Goal: Check status: Check status

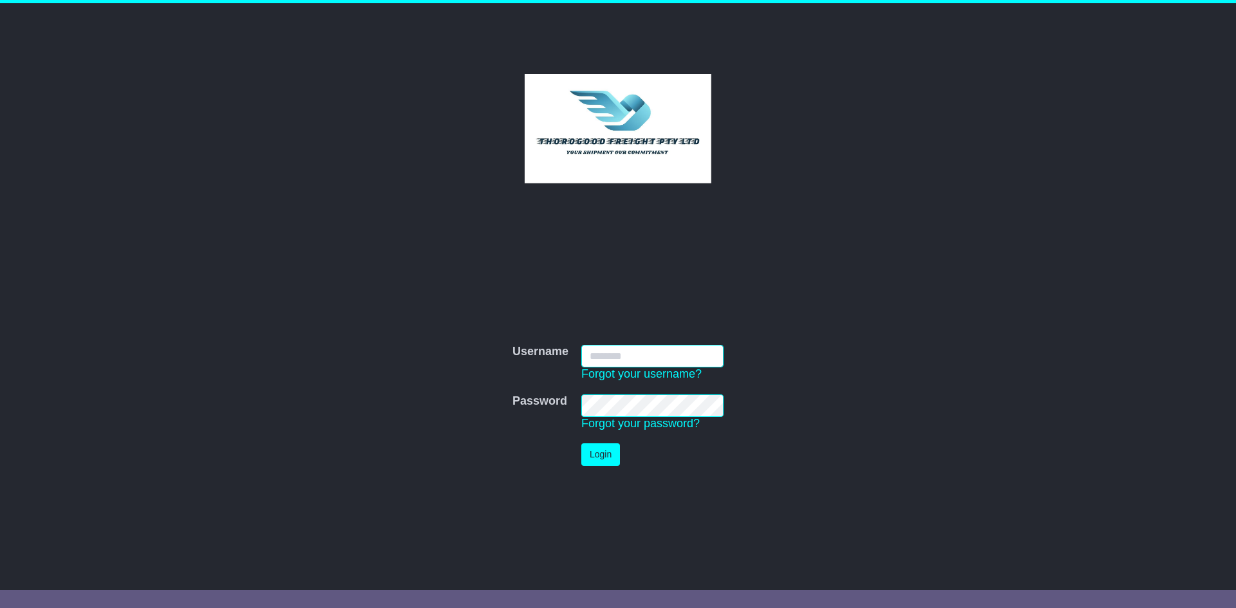
type input "*********"
click at [587, 454] on button "Login" at bounding box center [600, 454] width 39 height 23
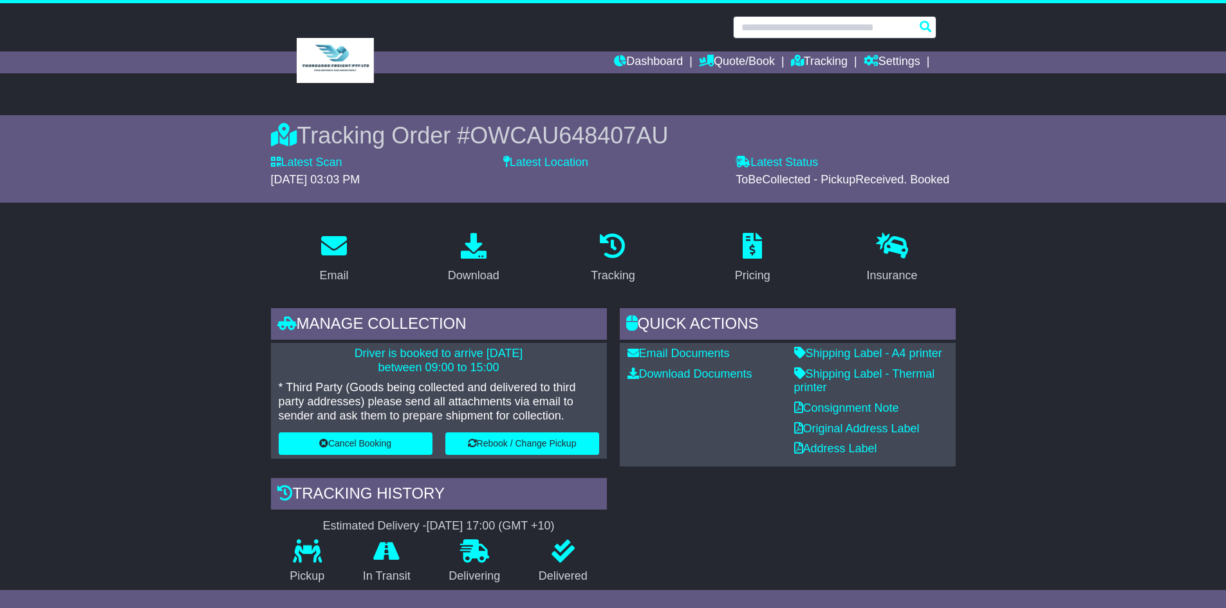
click at [808, 28] on input "text" at bounding box center [834, 27] width 203 height 23
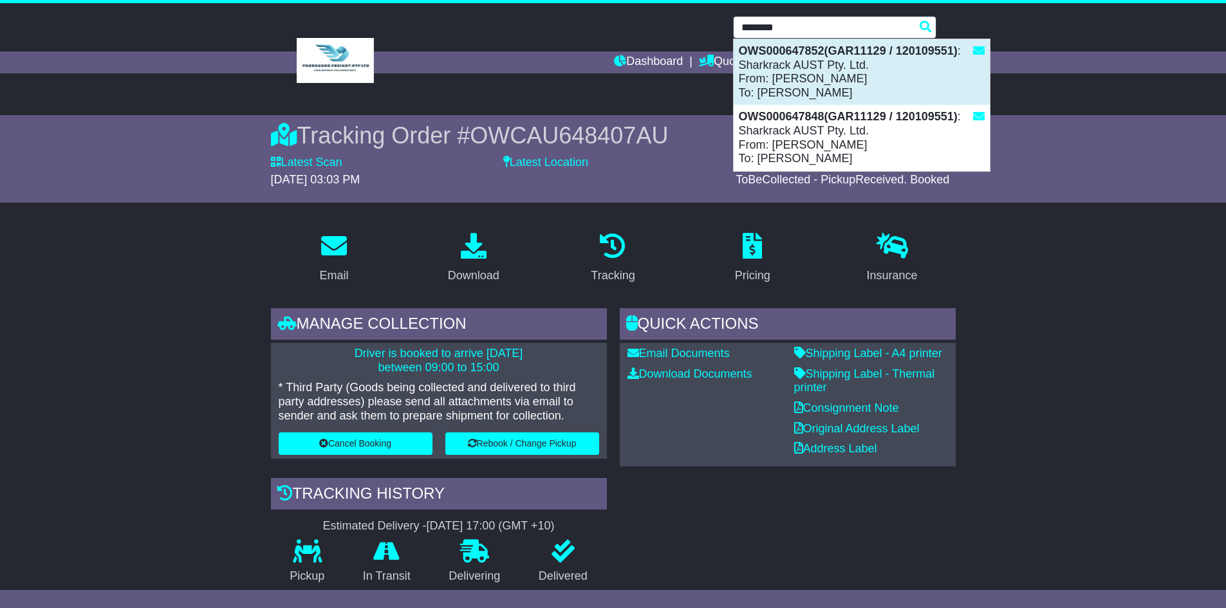
click at [806, 58] on div "OWS000647852(GAR11129 / 120109551) : Sharkrack AUST Pty. Ltd. From: [PERSON_NAM…" at bounding box center [862, 72] width 256 height 66
type input "**********"
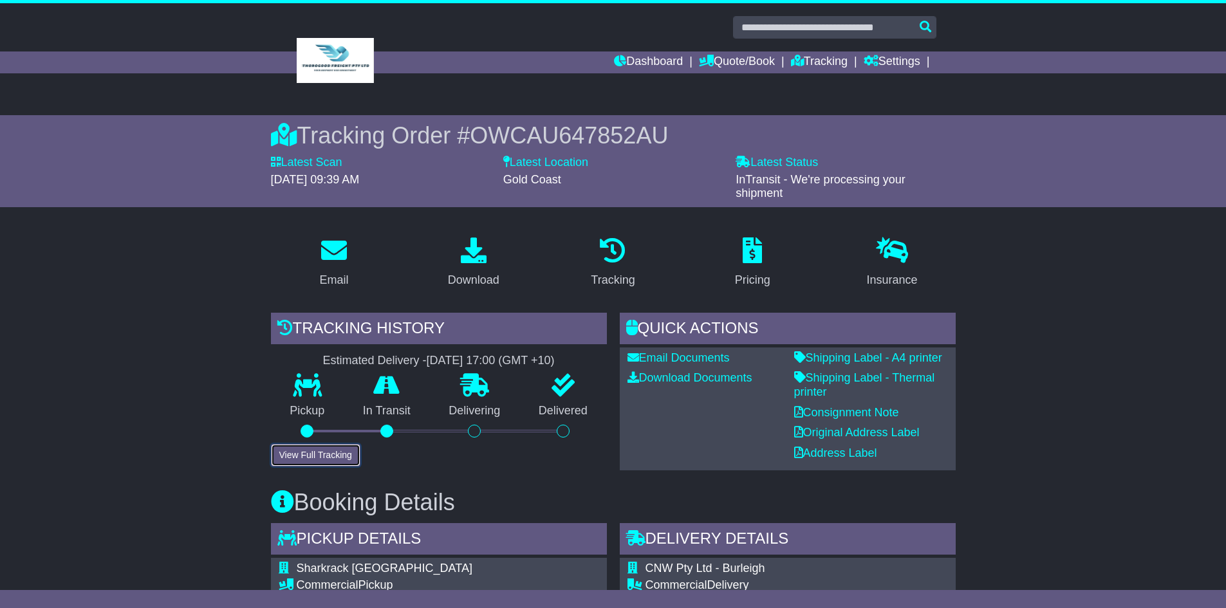
click at [306, 455] on button "View Full Tracking" at bounding box center [315, 455] width 89 height 23
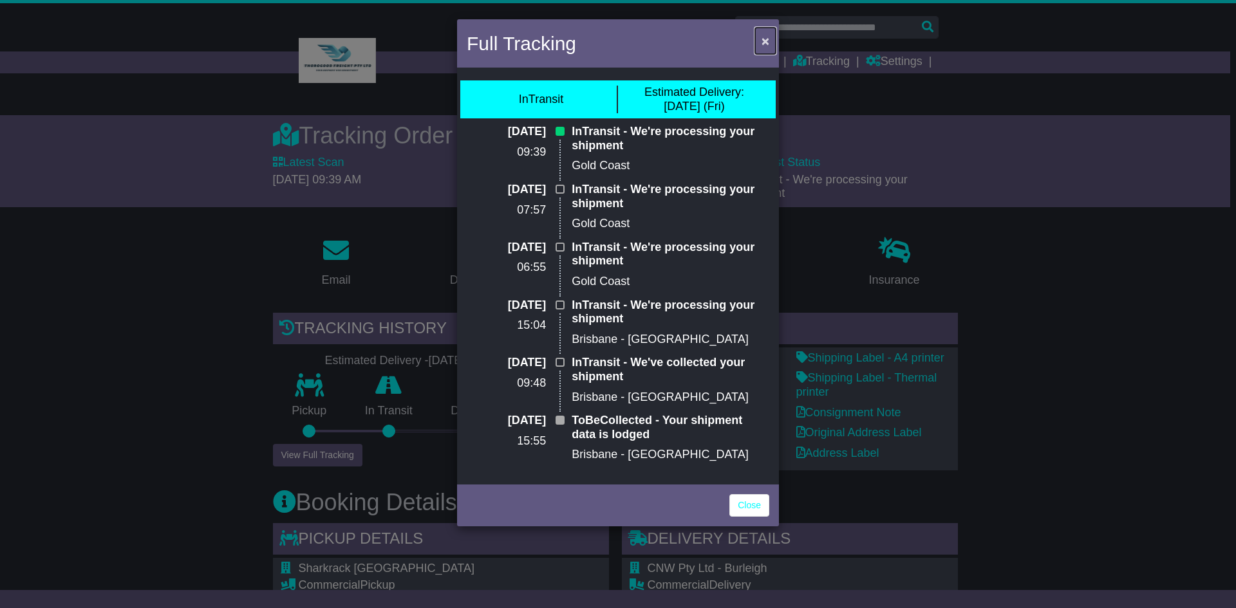
click at [762, 41] on span "×" at bounding box center [765, 40] width 8 height 15
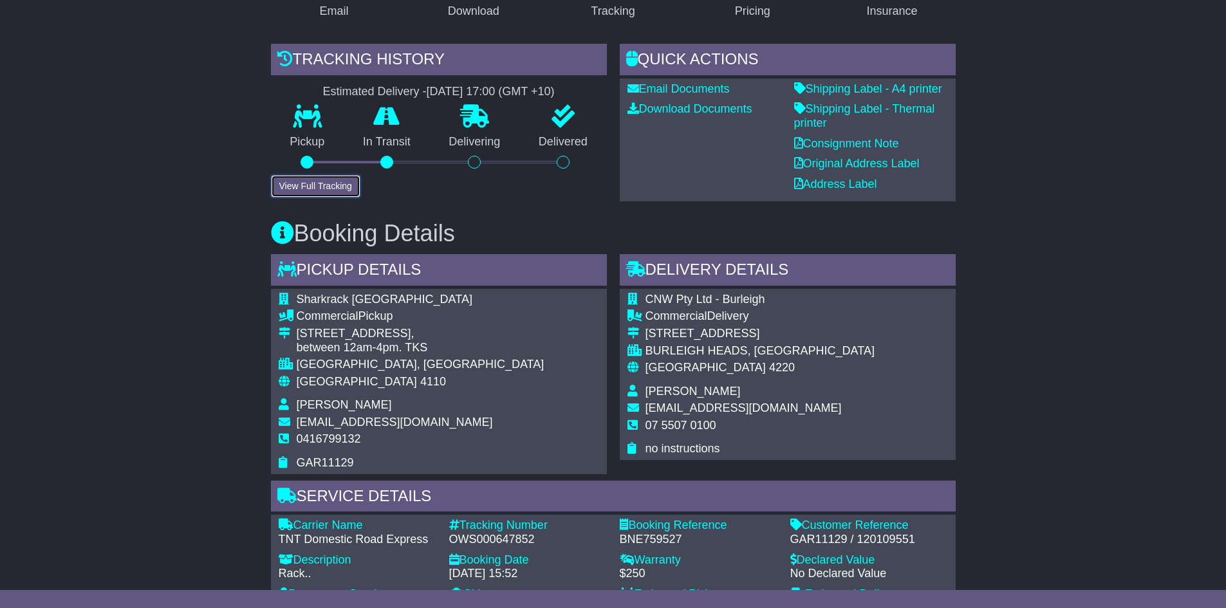
scroll to position [322, 0]
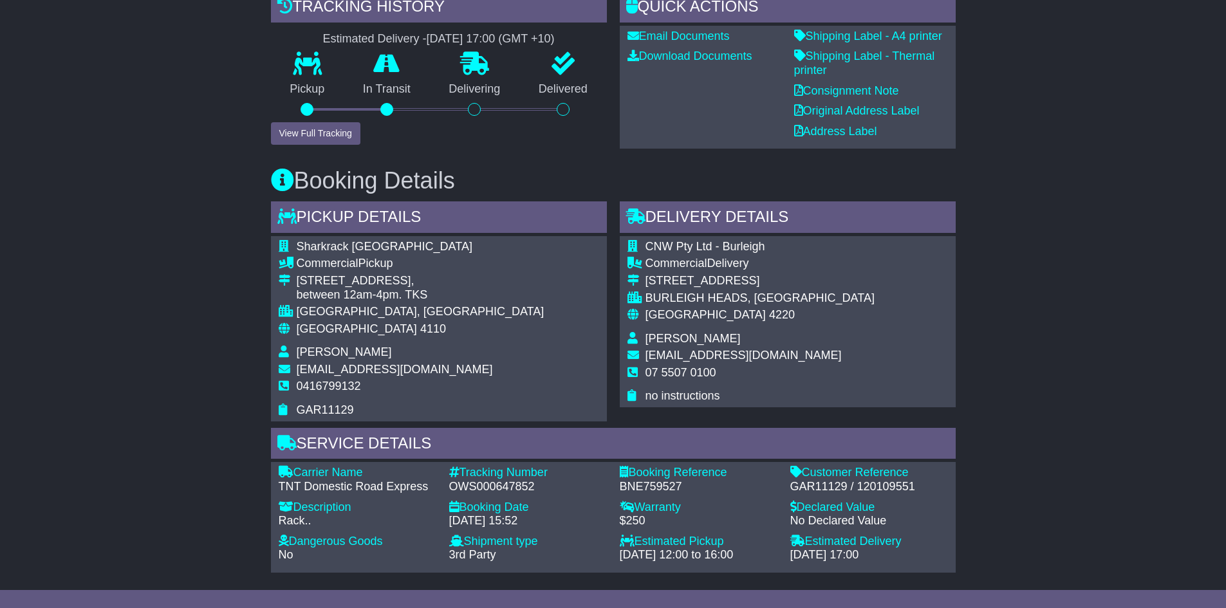
click at [450, 485] on div "Tracking Number - OWS000647852" at bounding box center [528, 480] width 171 height 28
drag, startPoint x: 450, startPoint y: 485, endPoint x: 533, endPoint y: 488, distance: 83.1
click at [533, 488] on div "OWS000647852" at bounding box center [528, 487] width 158 height 14
copy div "OWS000647852"
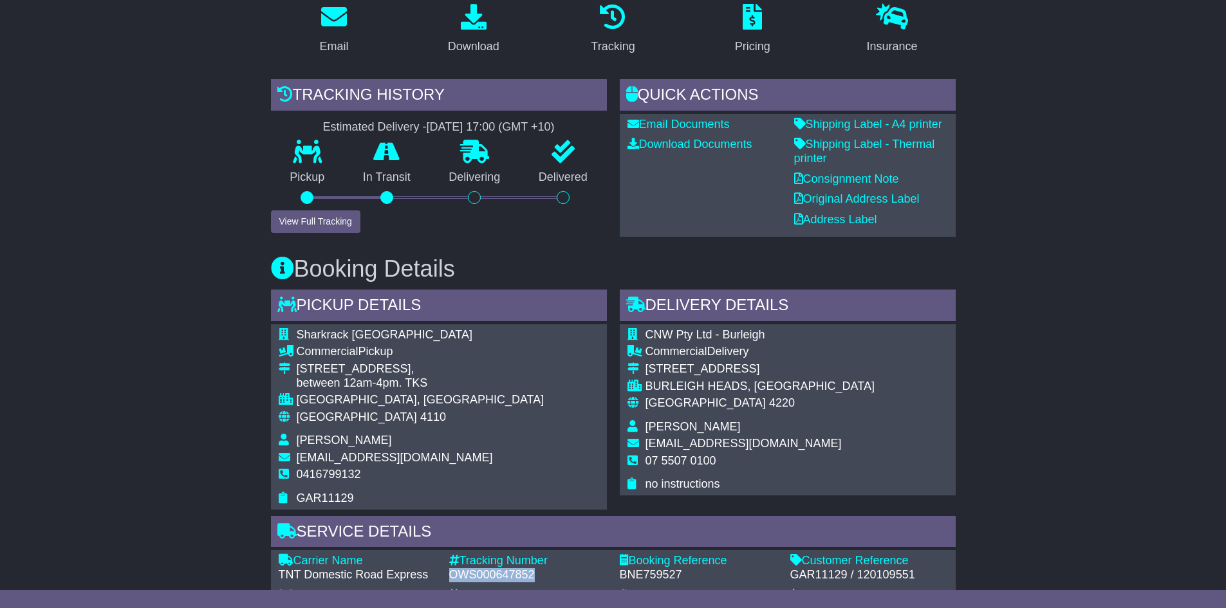
scroll to position [0, 0]
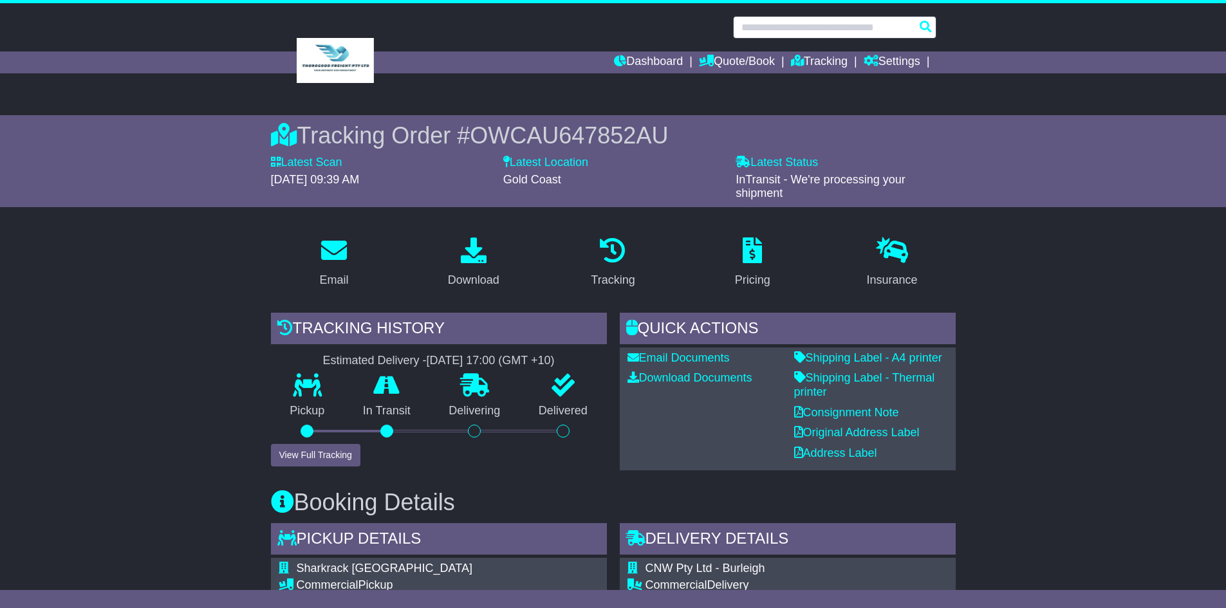
click at [758, 35] on input "text" at bounding box center [834, 27] width 203 height 23
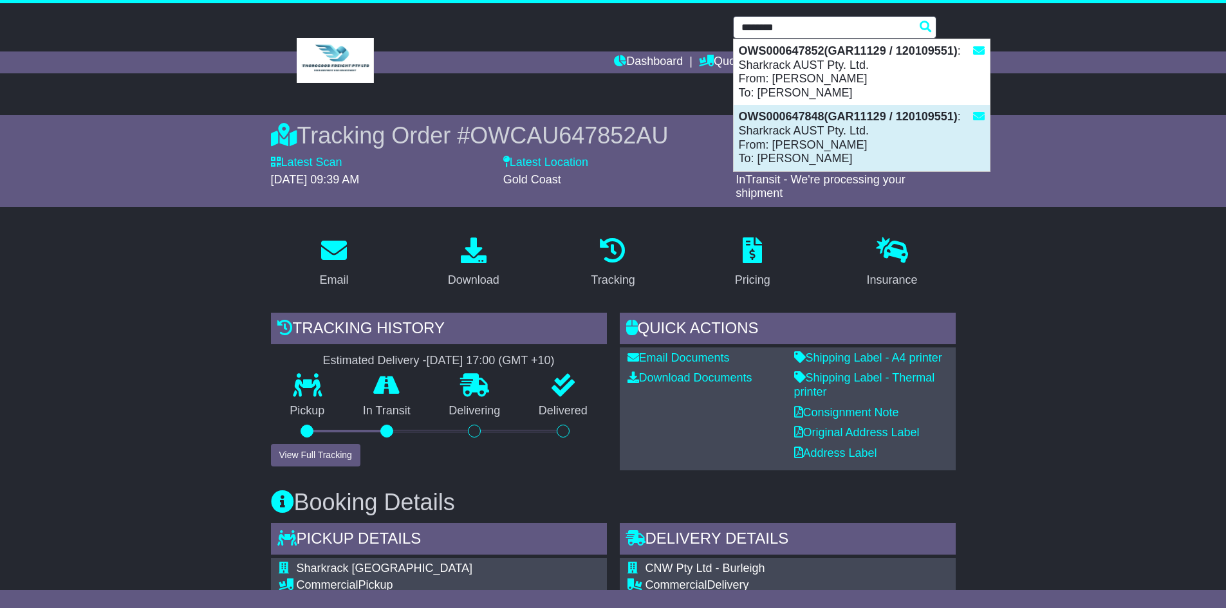
click at [828, 128] on div "OWS000647848(GAR11129 / 120109551) : Sharkrack AUST Pty. Ltd. From: Allen GUO T…" at bounding box center [862, 138] width 256 height 66
type input "**********"
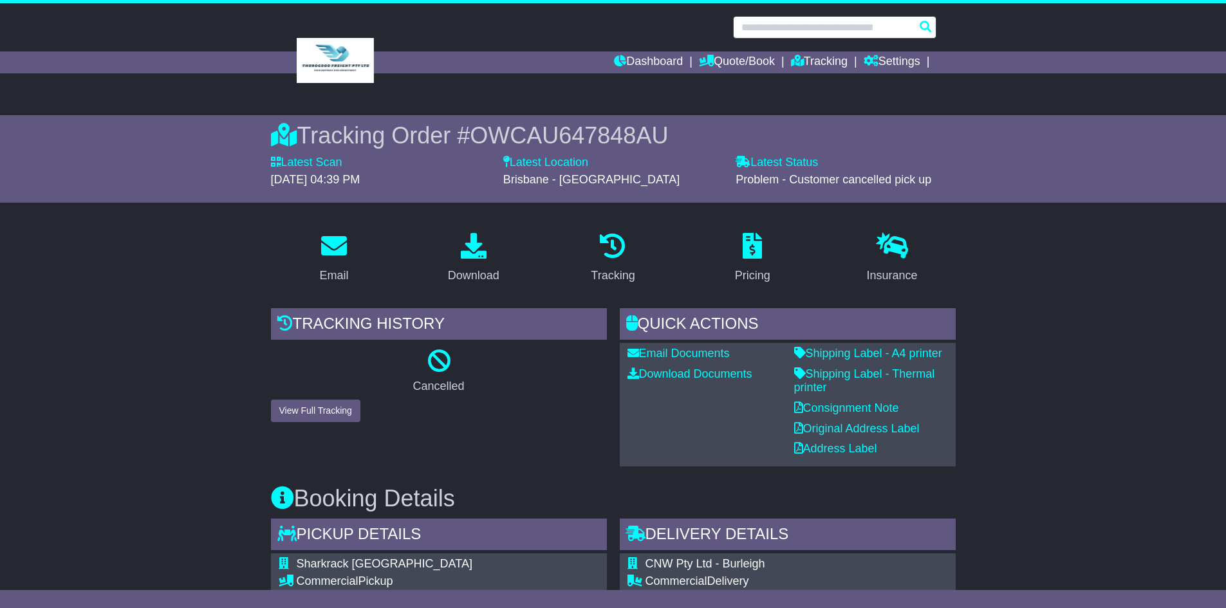
click at [816, 30] on input "text" at bounding box center [834, 27] width 203 height 23
click at [772, 30] on input "text" at bounding box center [834, 27] width 203 height 23
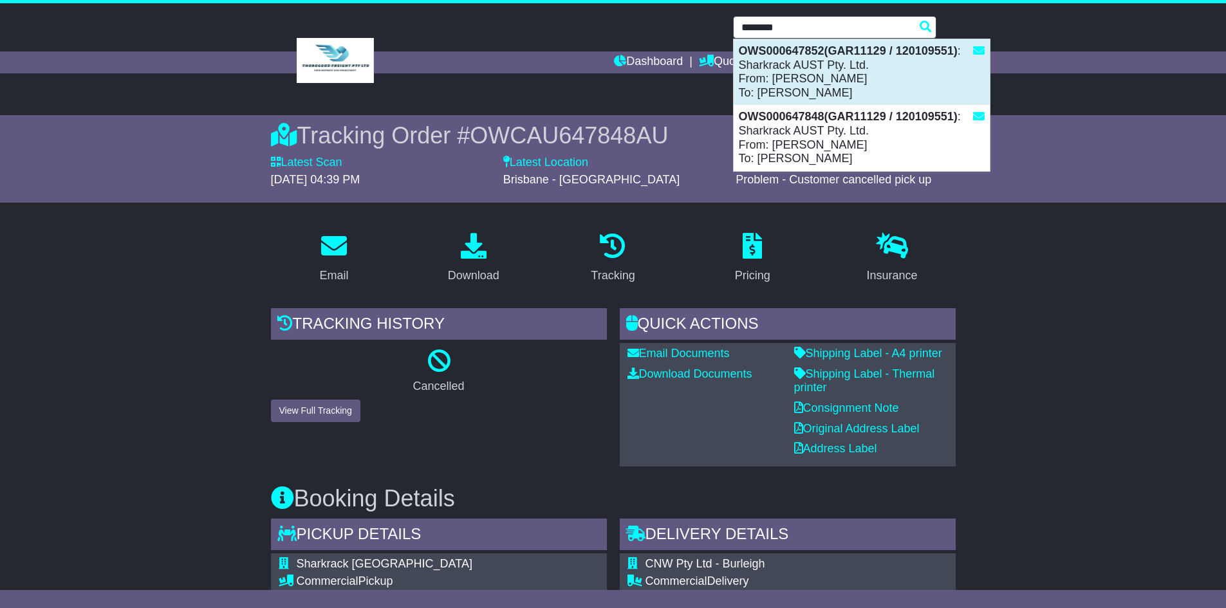
click at [802, 76] on div "OWS000647852(GAR11129 / 120109551) : Sharkrack AUST Pty. Ltd. From: Allen GUO T…" at bounding box center [862, 72] width 256 height 66
type input "**********"
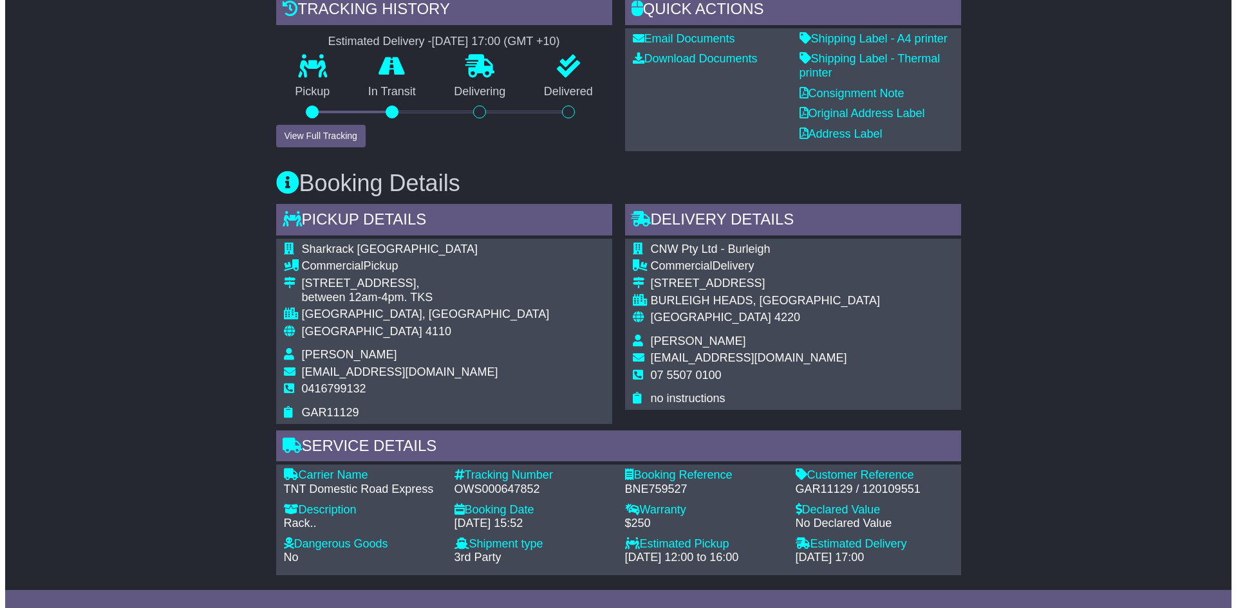
scroll to position [322, 0]
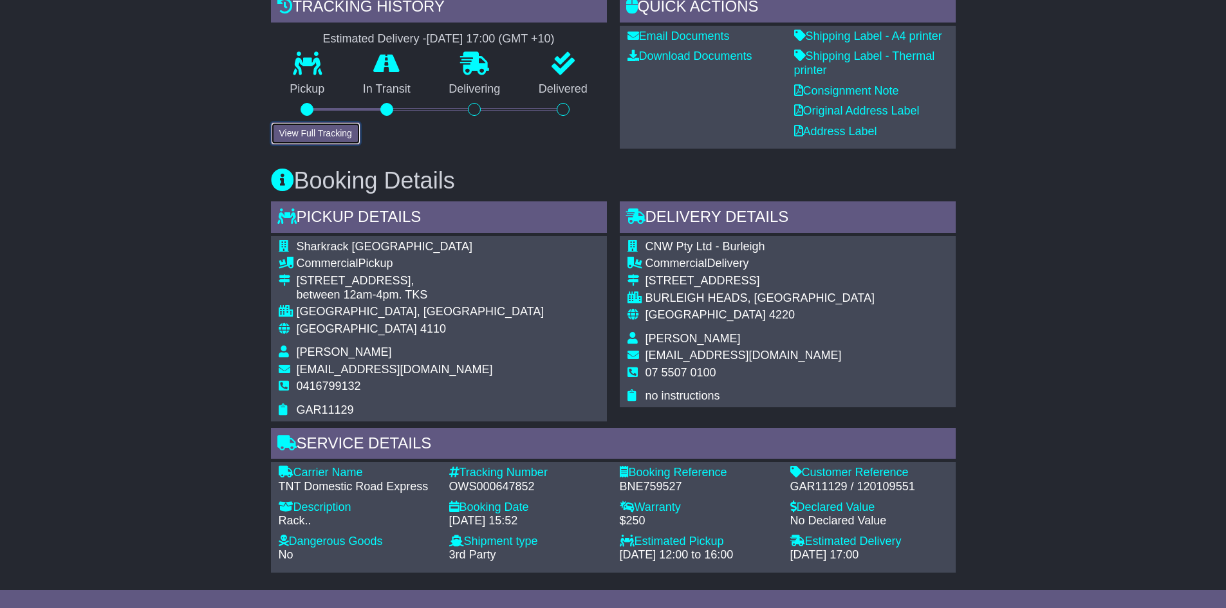
click at [285, 130] on button "View Full Tracking" at bounding box center [315, 133] width 89 height 23
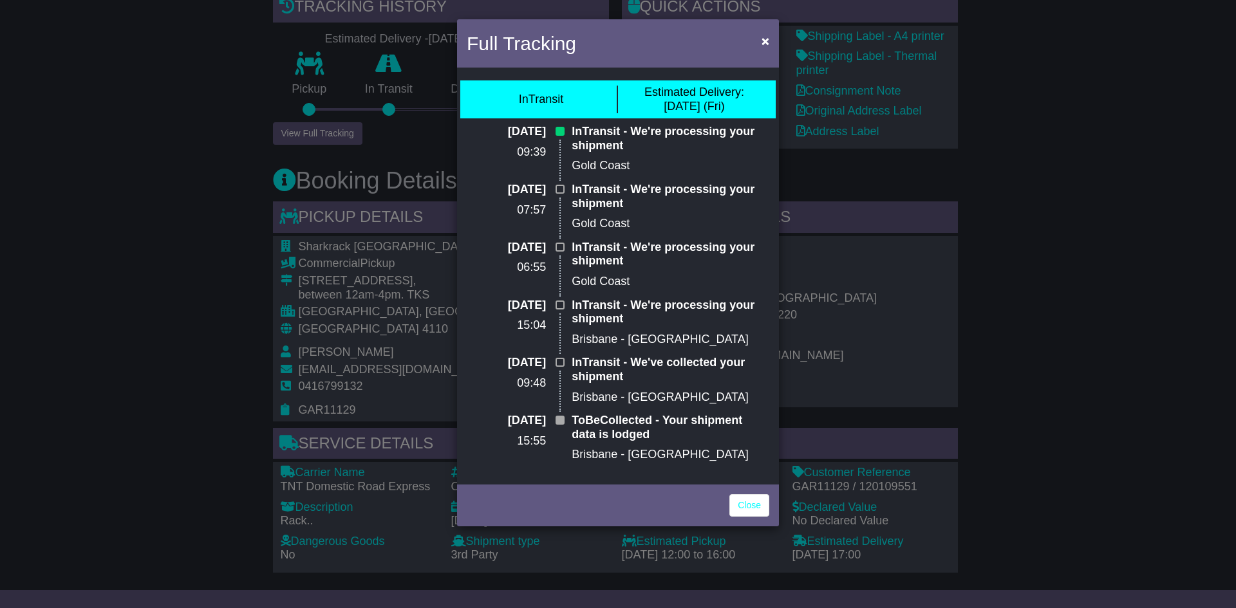
drag, startPoint x: 640, startPoint y: 42, endPoint x: 609, endPoint y: 39, distance: 31.1
click at [617, 40] on div "Full Tracking ×" at bounding box center [618, 44] width 322 height 51
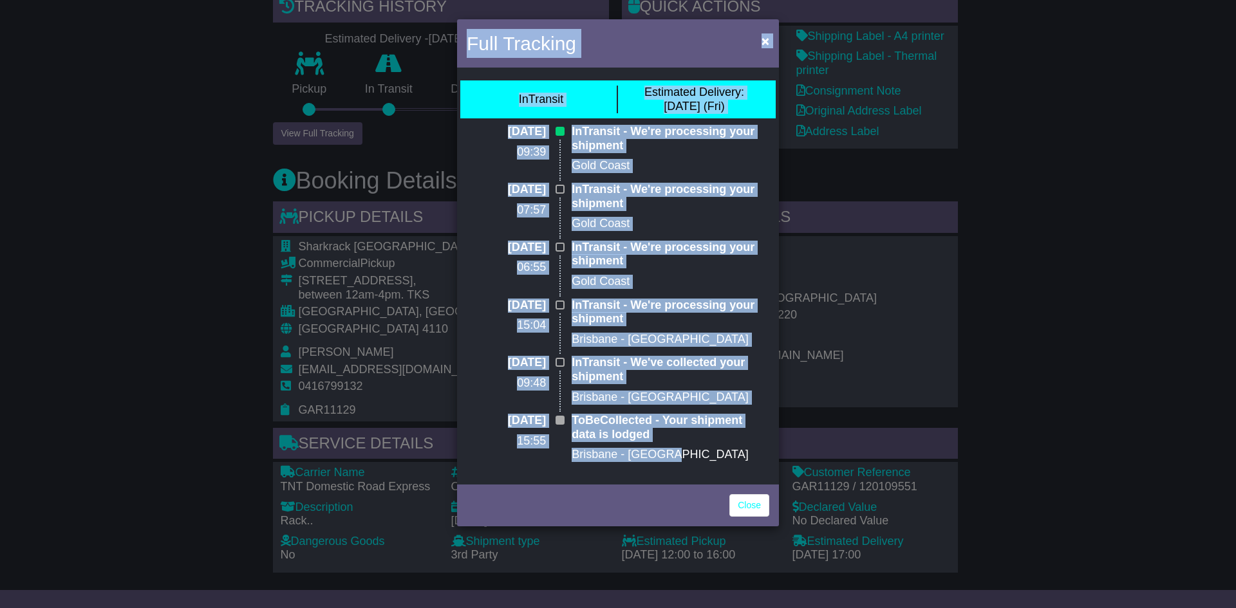
drag, startPoint x: 471, startPoint y: 32, endPoint x: 761, endPoint y: 472, distance: 526.7
click at [761, 472] on div "Full Tracking × InTransit Estimated Delivery: [DATE] (Fri) [DATE] 09:39 InTrans…" at bounding box center [618, 272] width 322 height 507
copy div "Lore Ipsumdol × SiTametco Adipiscin Elitsedd: 86 Eiu (Tem) 45 Inc 0818 34:60 Ut…"
click at [1071, 281] on div "Full Tracking × InTransit Estimated Delivery: [DATE] (Fri) [DATE] 09:39 InTrans…" at bounding box center [618, 304] width 1236 height 608
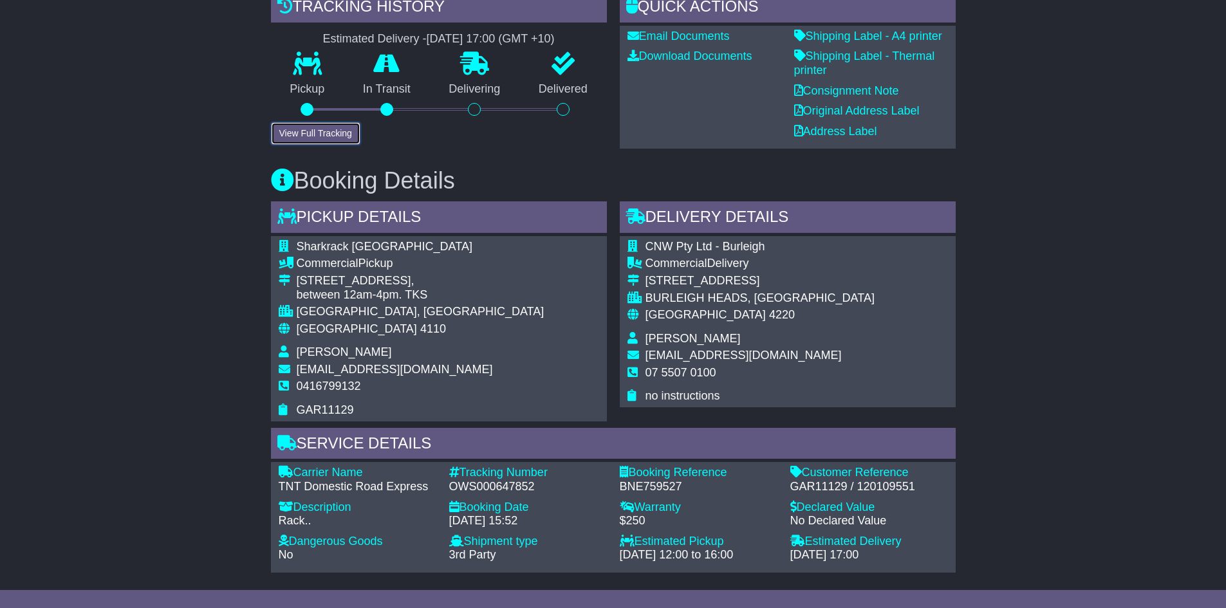
click at [322, 133] on button "View Full Tracking" at bounding box center [315, 133] width 89 height 23
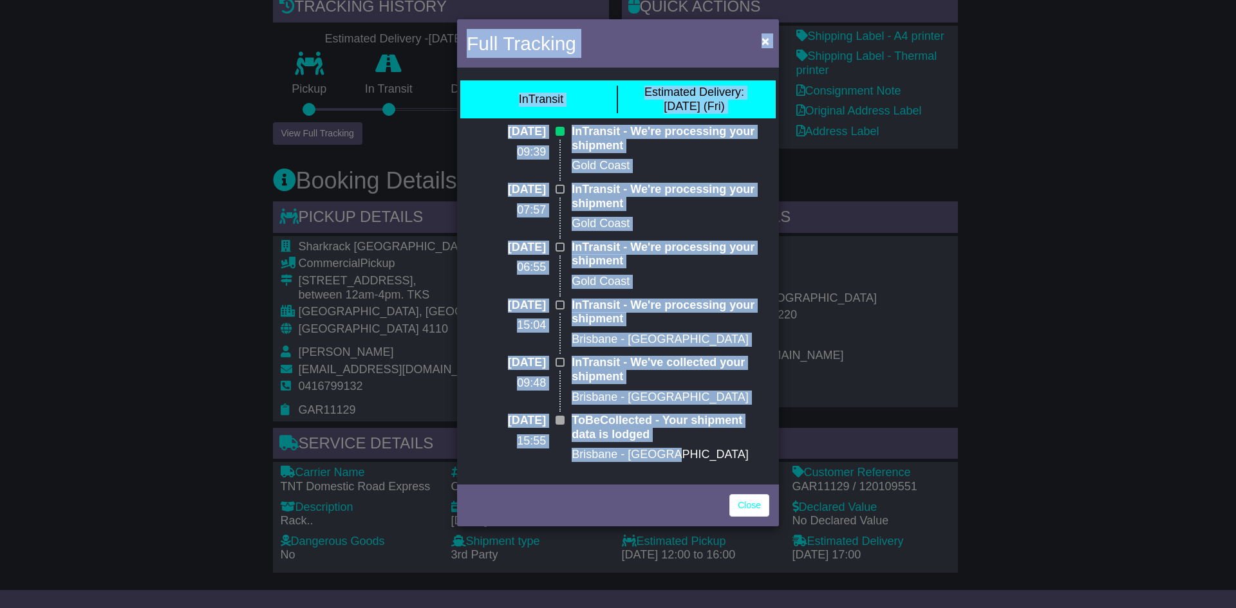
click at [943, 171] on div "Full Tracking × InTransit Estimated Delivery: [DATE] (Fri) [DATE] 09:39 InTrans…" at bounding box center [618, 304] width 1236 height 608
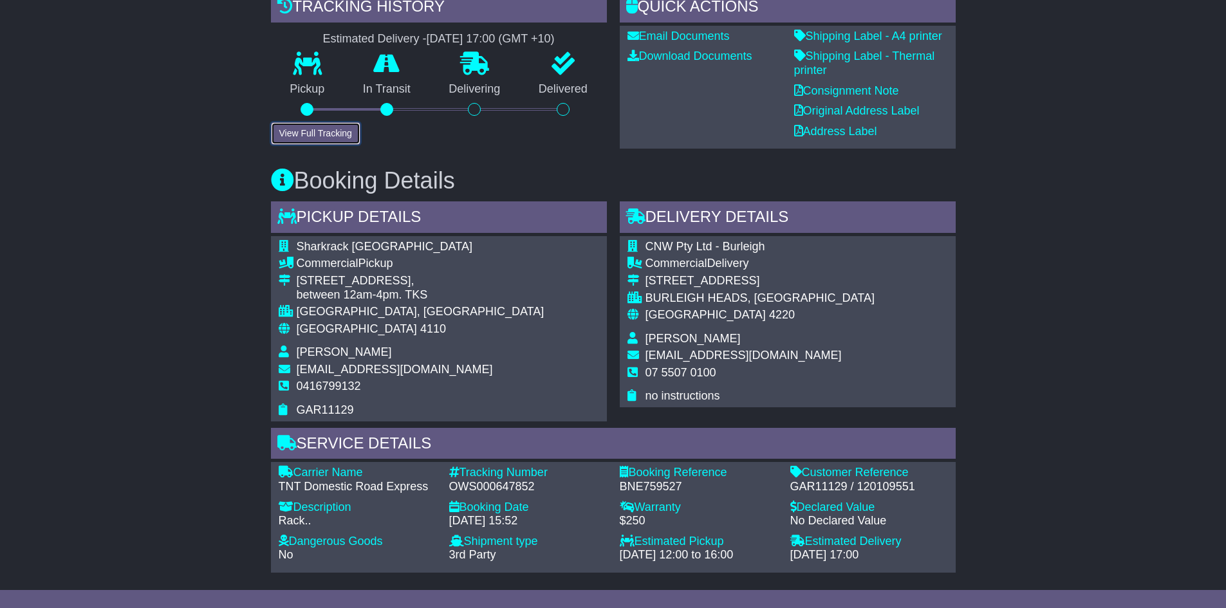
click at [308, 138] on button "View Full Tracking" at bounding box center [315, 133] width 89 height 23
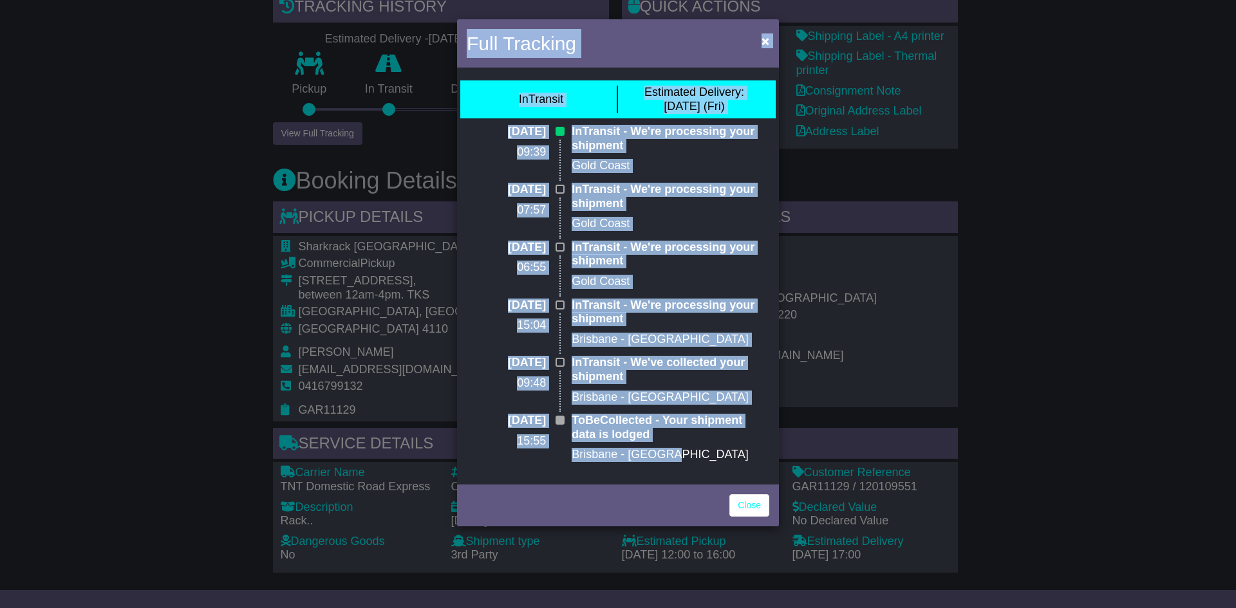
click at [500, 144] on div "[DATE] 09:39" at bounding box center [512, 154] width 105 height 58
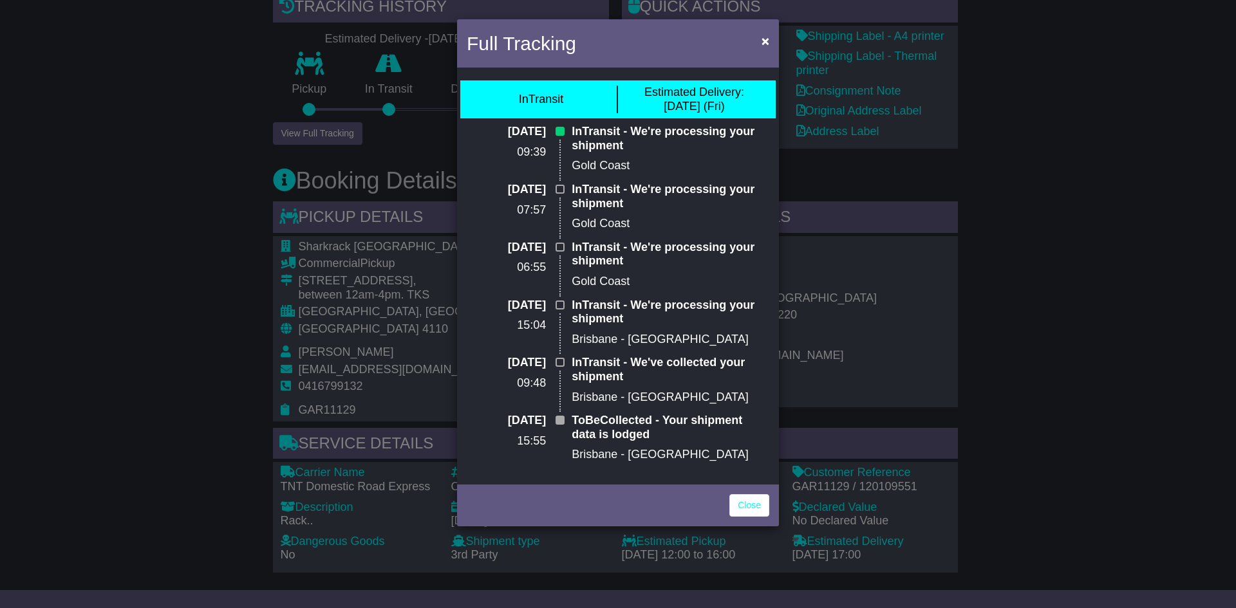
drag, startPoint x: 615, startPoint y: 35, endPoint x: 597, endPoint y: 79, distance: 46.7
click at [597, 79] on div "Full Tracking × InTransit Estimated Delivery: [DATE] (Fri) [DATE] 09:39 InTrans…" at bounding box center [618, 272] width 322 height 507
click at [626, 41] on div "Full Tracking ×" at bounding box center [618, 44] width 322 height 51
click at [604, 93] on div "InTransit" at bounding box center [541, 100] width 153 height 28
drag, startPoint x: 613, startPoint y: 335, endPoint x: 1036, endPoint y: 179, distance: 450.6
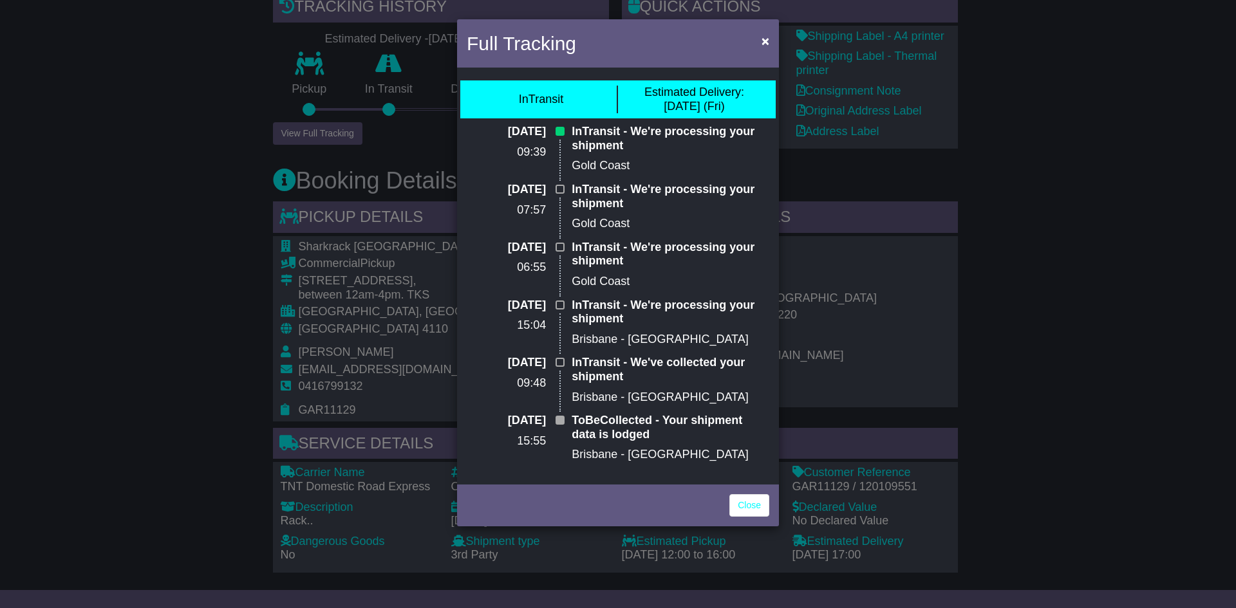
click at [1037, 179] on div "Full Tracking × InTransit Estimated Delivery: [DATE] (Fri) [DATE] 09:39 InTrans…" at bounding box center [618, 304] width 1236 height 608
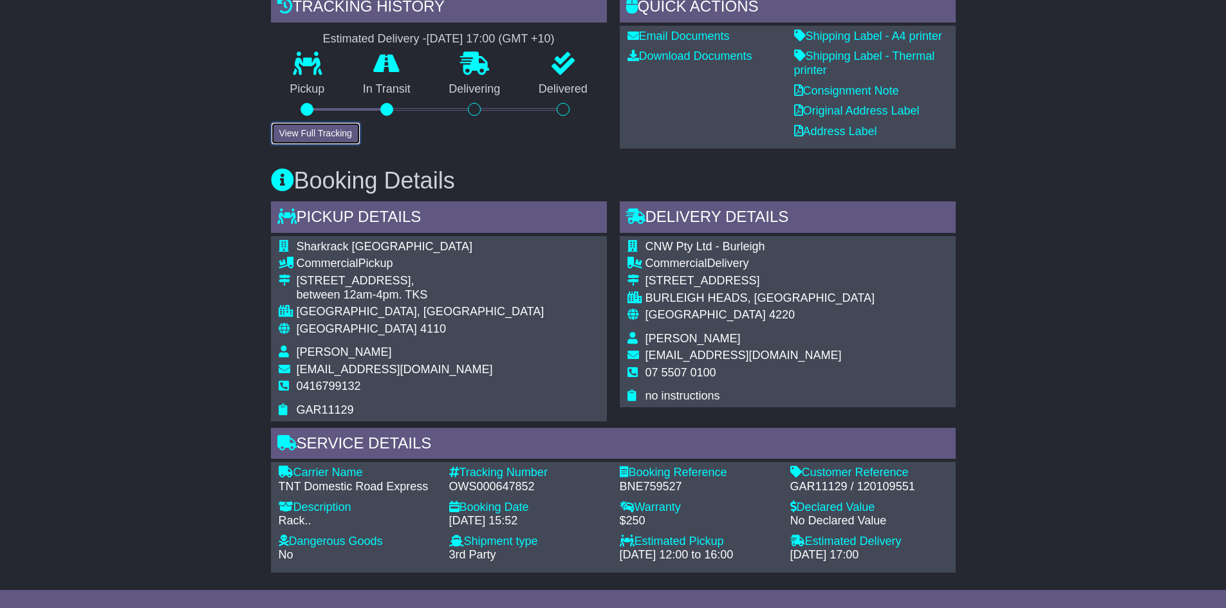
click at [337, 133] on button "View Full Tracking" at bounding box center [315, 133] width 89 height 23
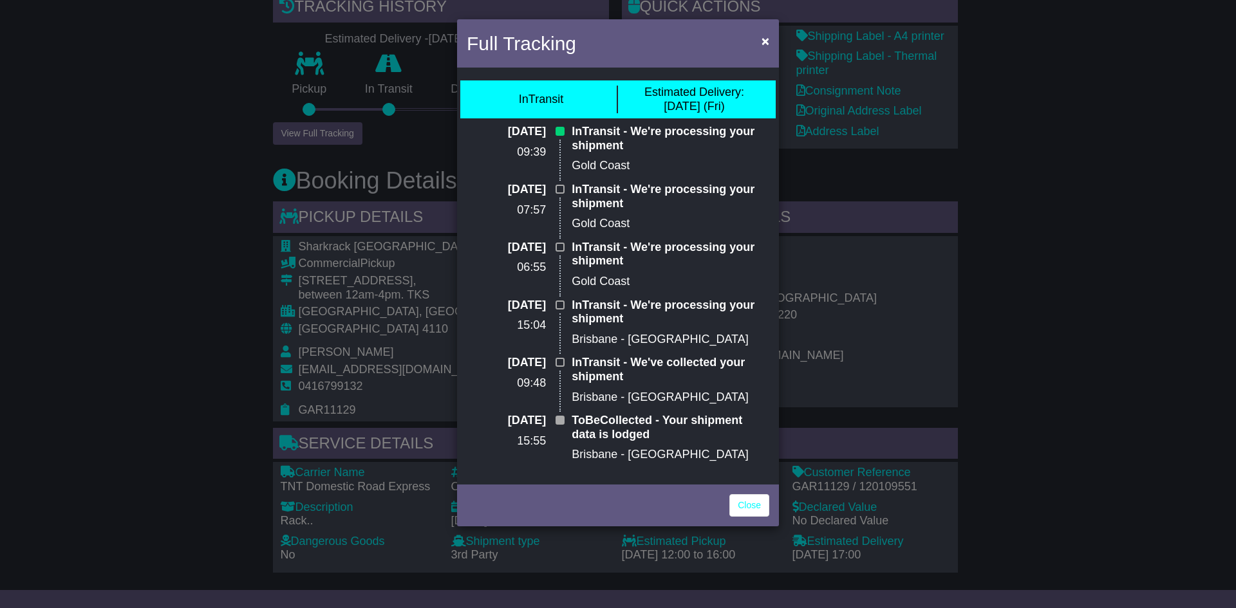
click at [337, 133] on div "Full Tracking × InTransit Estimated Delivery: [DATE] (Fri) [DATE] 09:39 InTrans…" at bounding box center [618, 304] width 1236 height 608
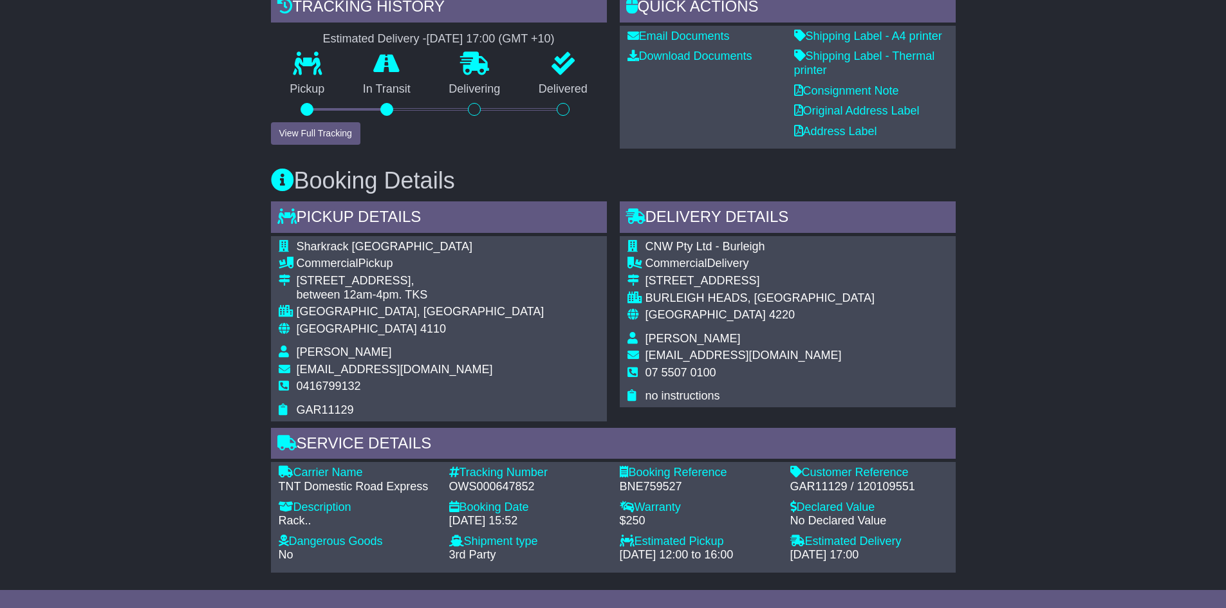
drag, startPoint x: 499, startPoint y: 143, endPoint x: 496, endPoint y: 151, distance: 9.2
click at [496, 151] on div "Email Download Tracking Pricing Insurance" at bounding box center [613, 455] width 698 height 1088
click at [496, 151] on div "Booking Details Pickup Details - Tail Lift Sharkrack [GEOGRAPHIC_DATA] Commerci…" at bounding box center [613, 361] width 698 height 424
click at [337, 128] on button "View Full Tracking" at bounding box center [315, 133] width 89 height 23
